Goal: Information Seeking & Learning: Learn about a topic

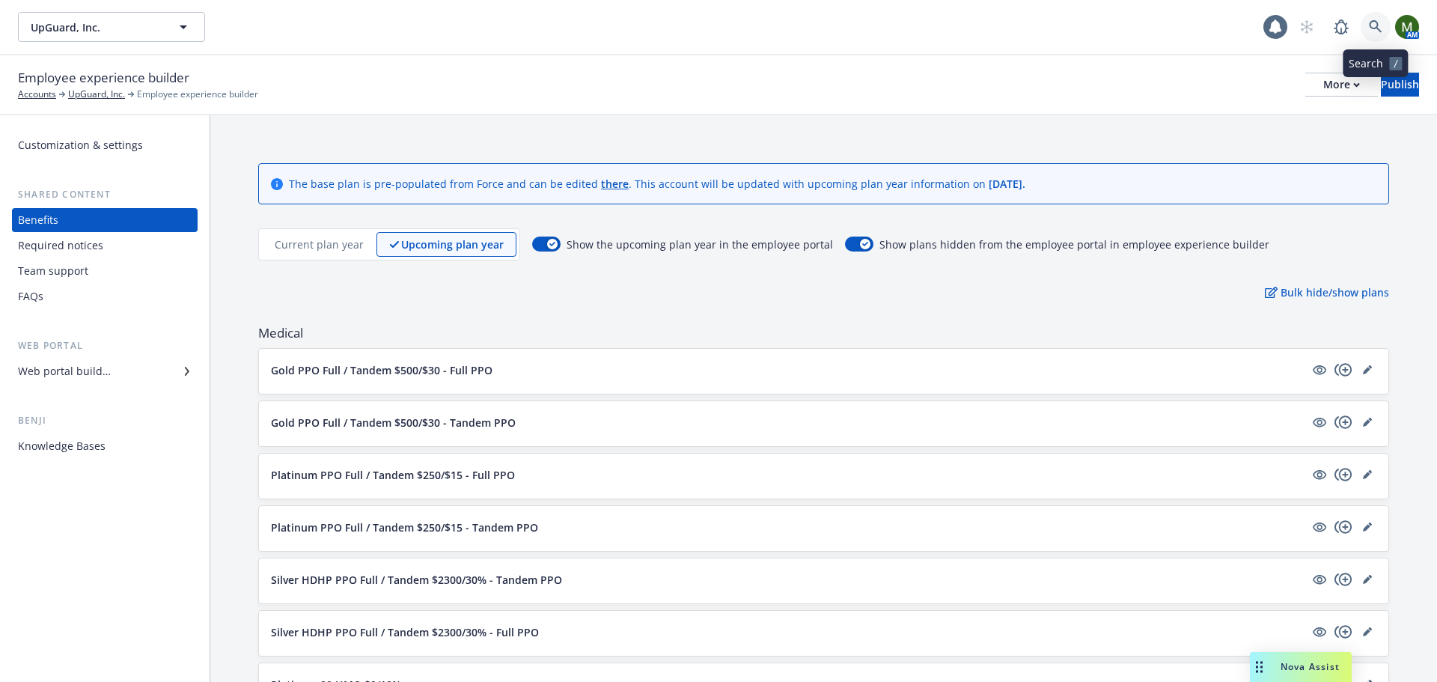
click at [1384, 28] on link at bounding box center [1376, 27] width 30 height 30
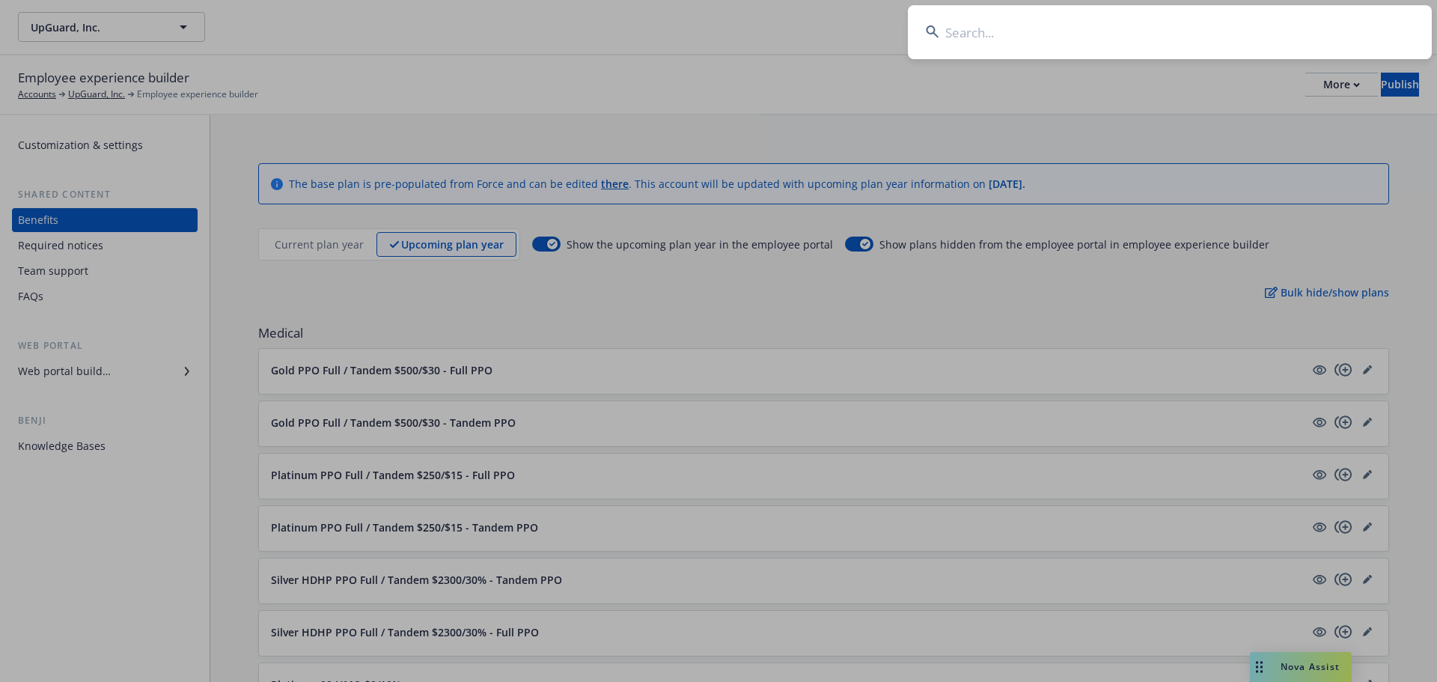
click at [1250, 29] on input at bounding box center [1170, 32] width 524 height 54
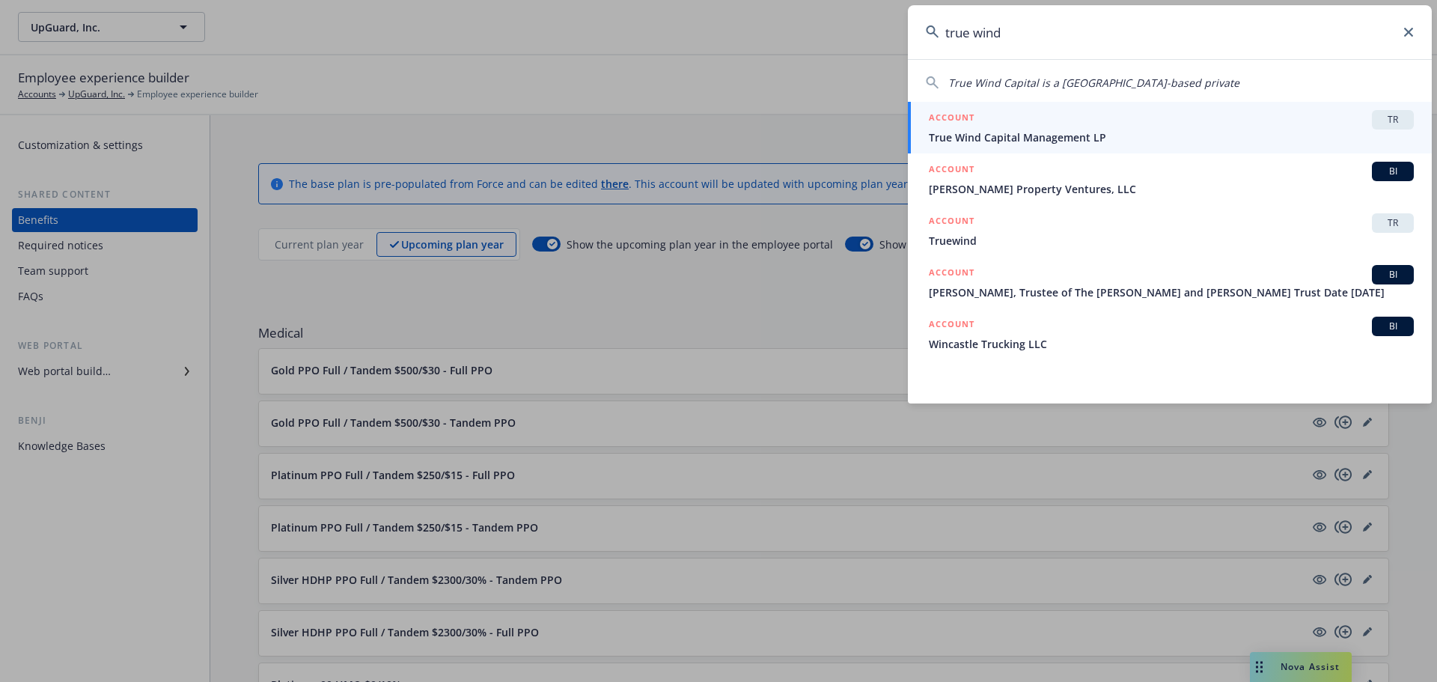
type input "true wind"
click at [1095, 118] on div "ACCOUNT TR" at bounding box center [1171, 119] width 485 height 19
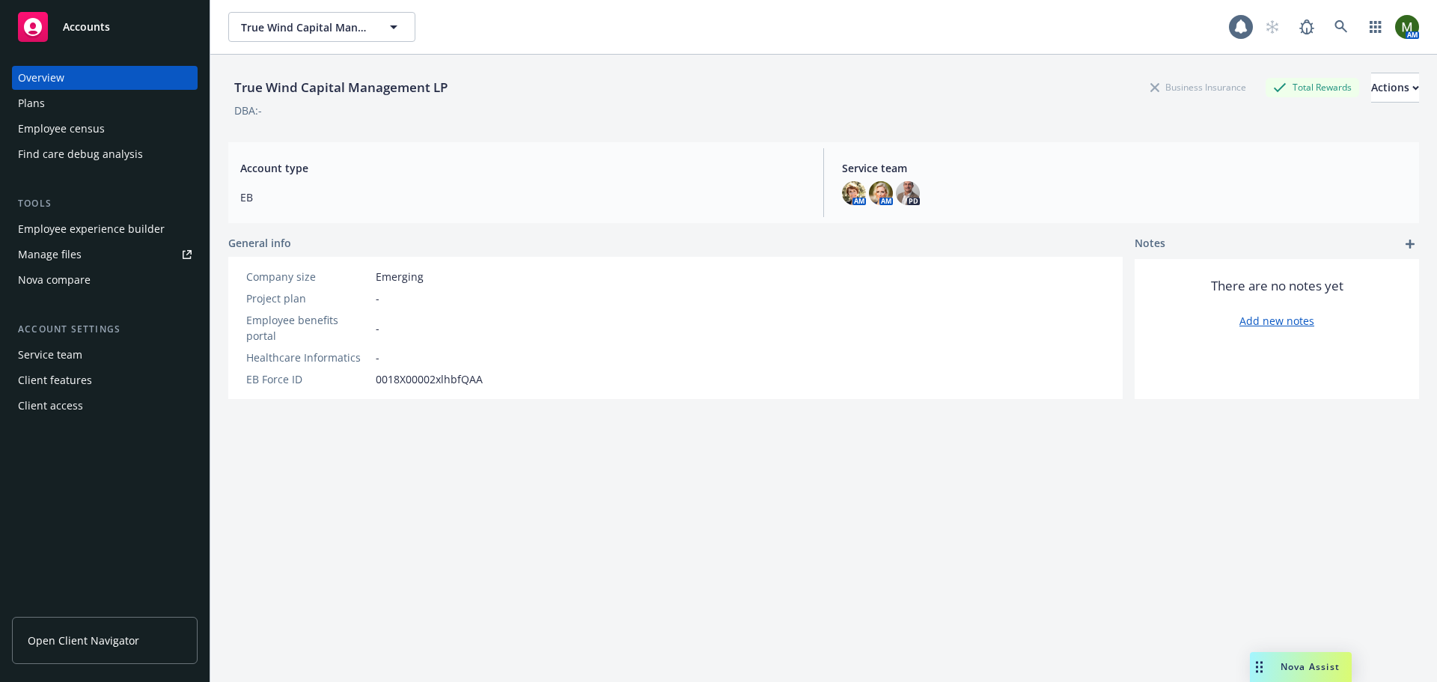
click at [102, 228] on div "Employee experience builder" at bounding box center [91, 229] width 147 height 24
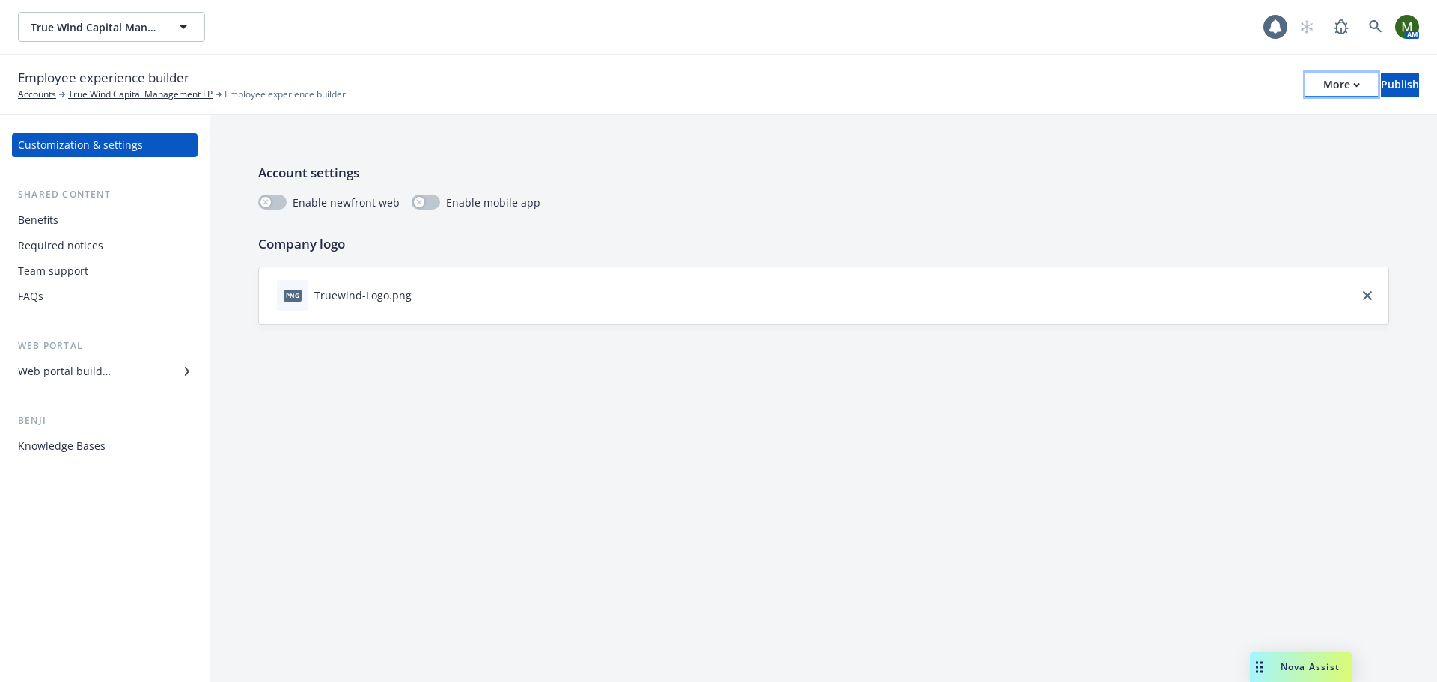
click at [1323, 80] on div "More" at bounding box center [1341, 84] width 37 height 22
click at [1254, 108] on link "Copy preview link" at bounding box center [1218, 118] width 222 height 30
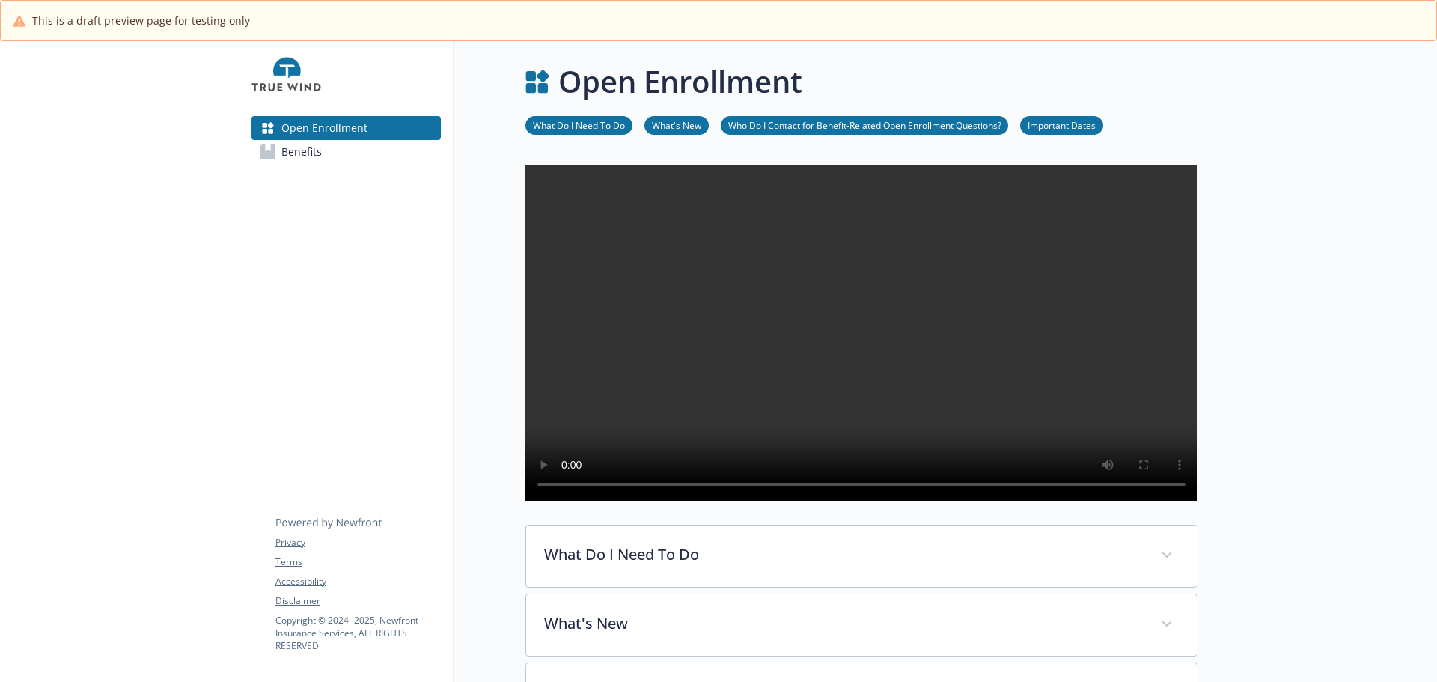
click at [335, 146] on link "Benefits" at bounding box center [345, 152] width 189 height 24
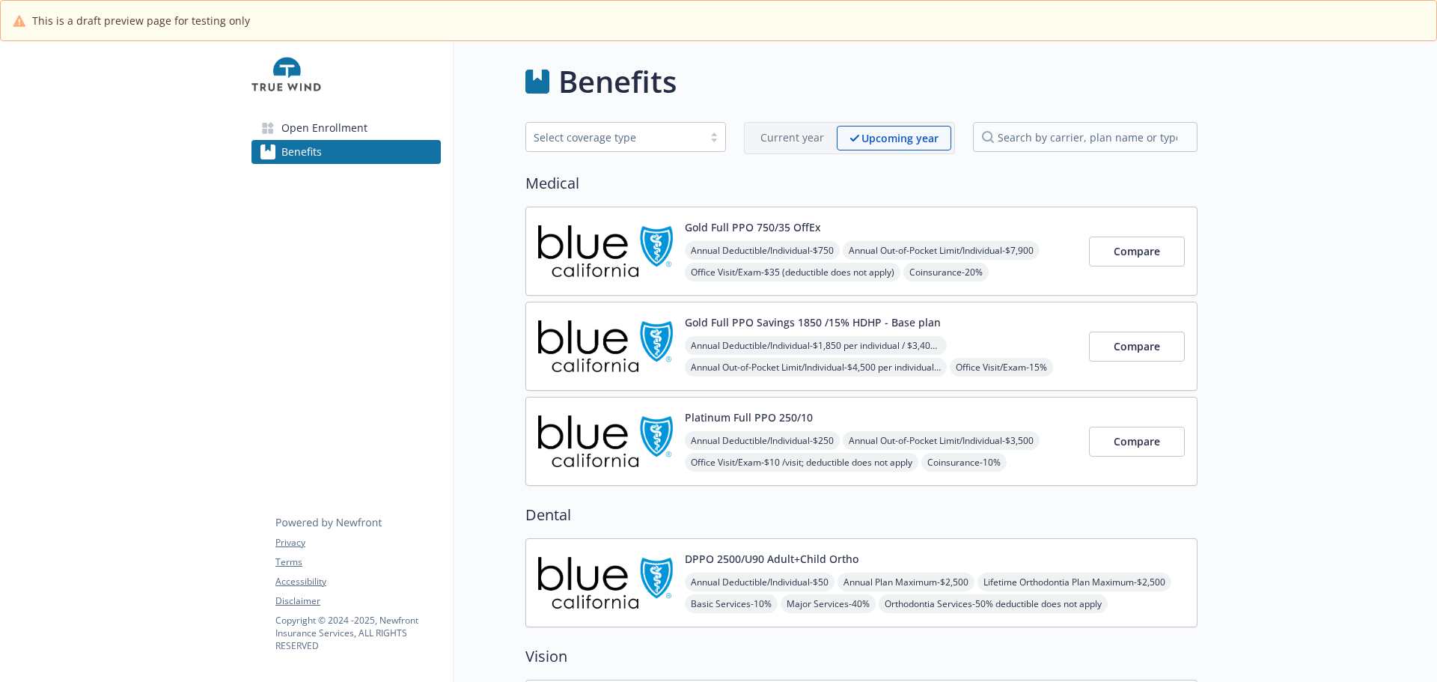
click at [658, 269] on img at bounding box center [605, 251] width 135 height 64
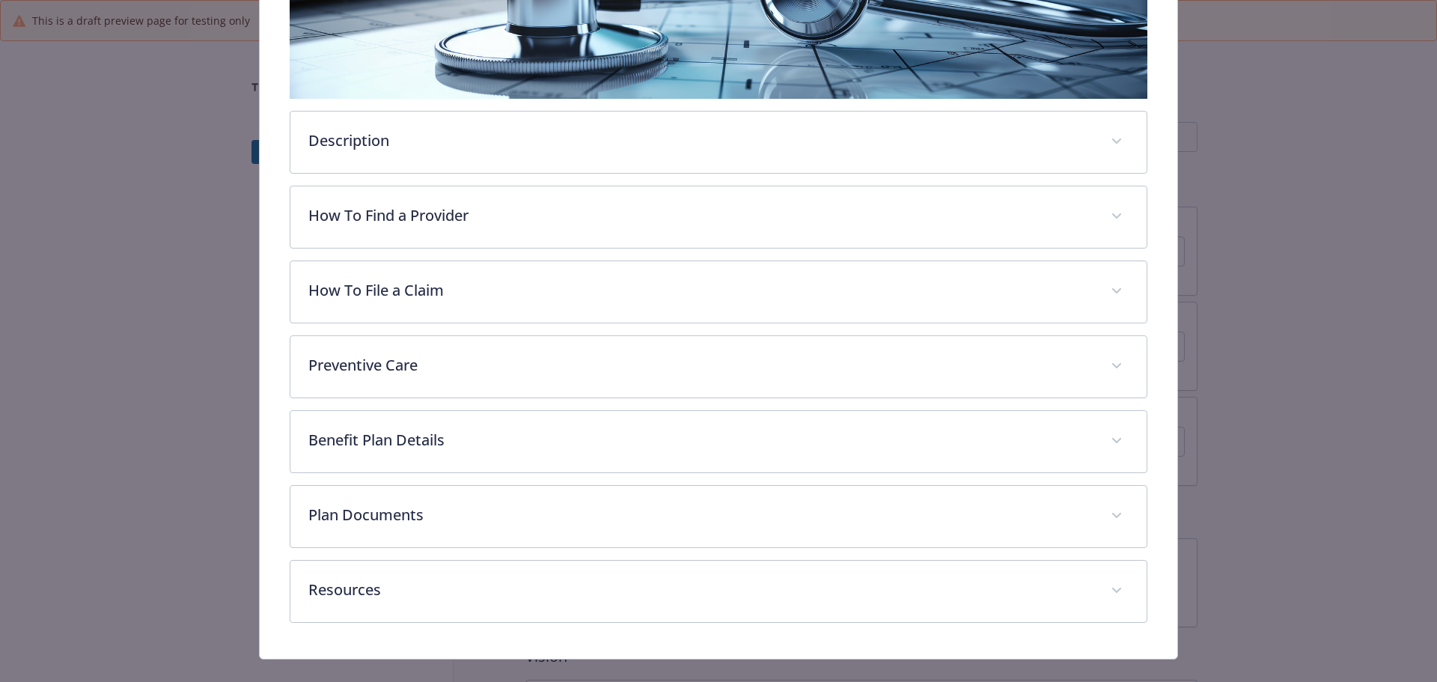
scroll to position [356, 0]
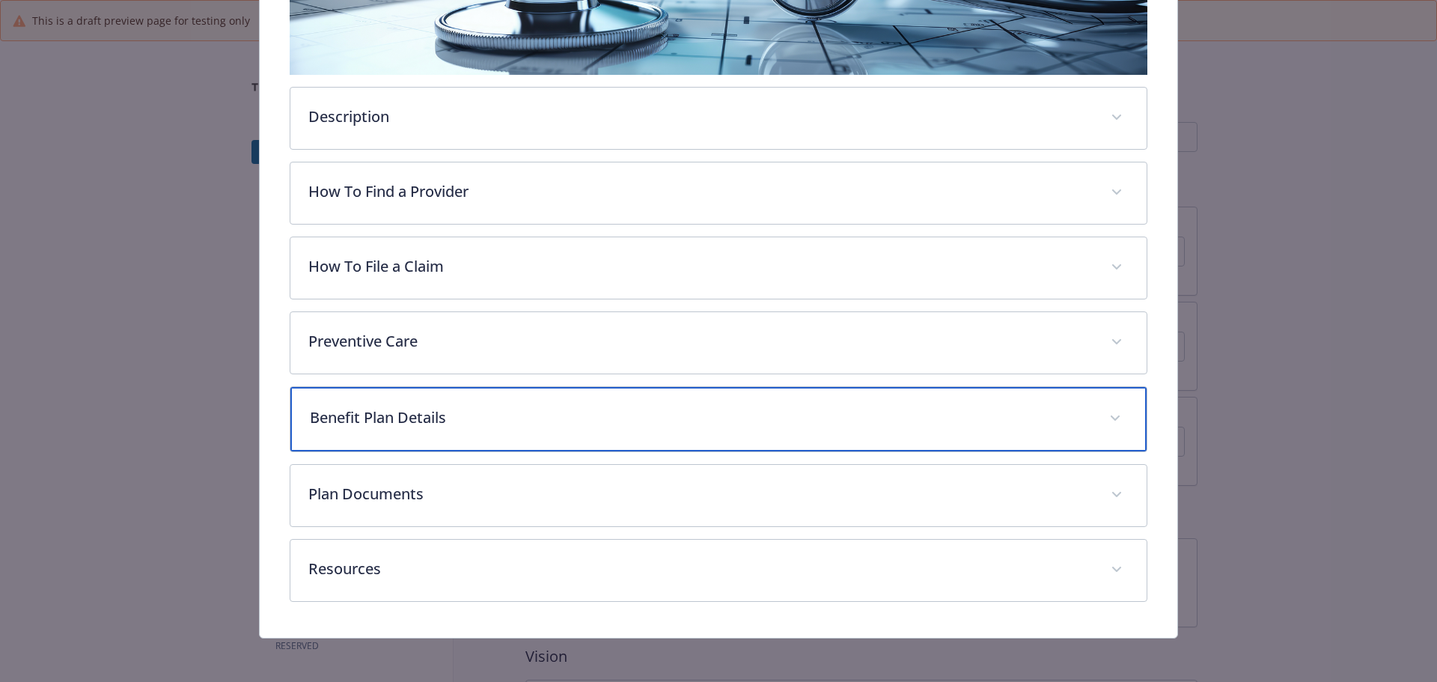
click at [419, 418] on p "Benefit Plan Details" at bounding box center [701, 417] width 782 height 22
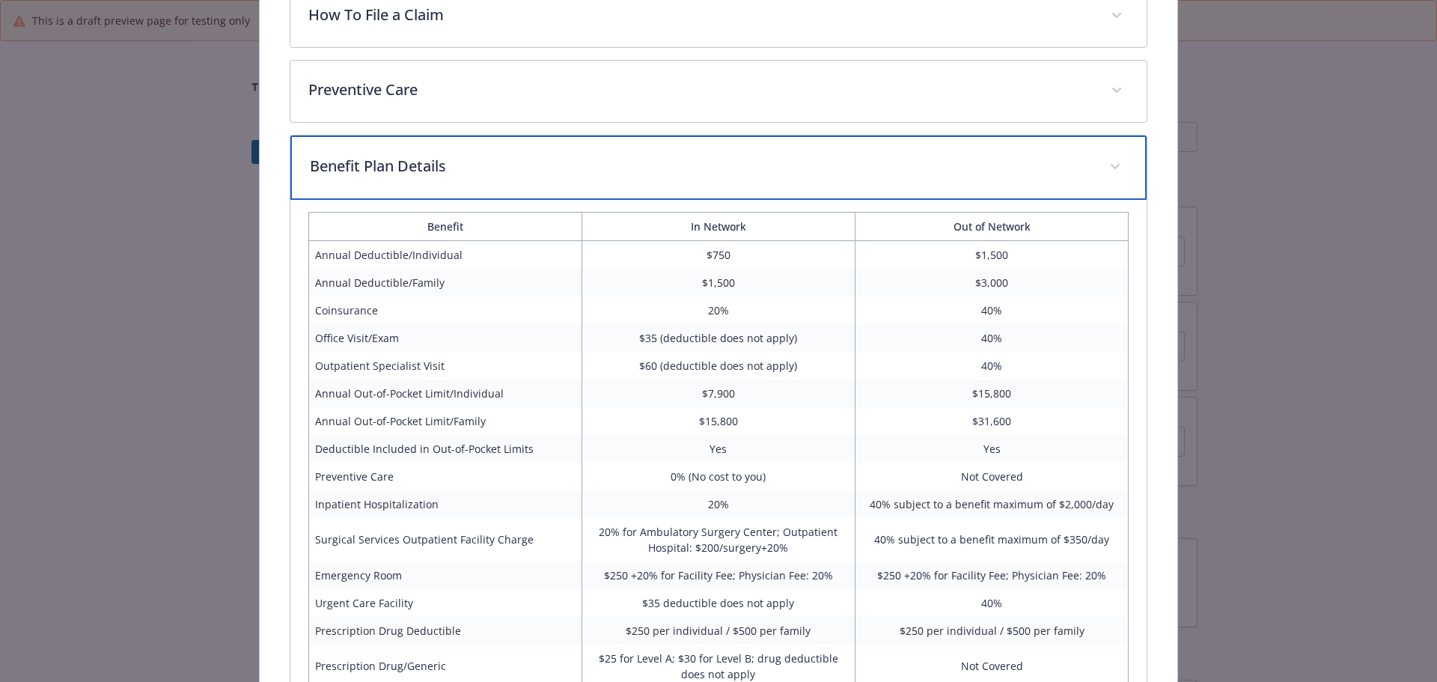
scroll to position [506, 0]
